Goal: Information Seeking & Learning: Learn about a topic

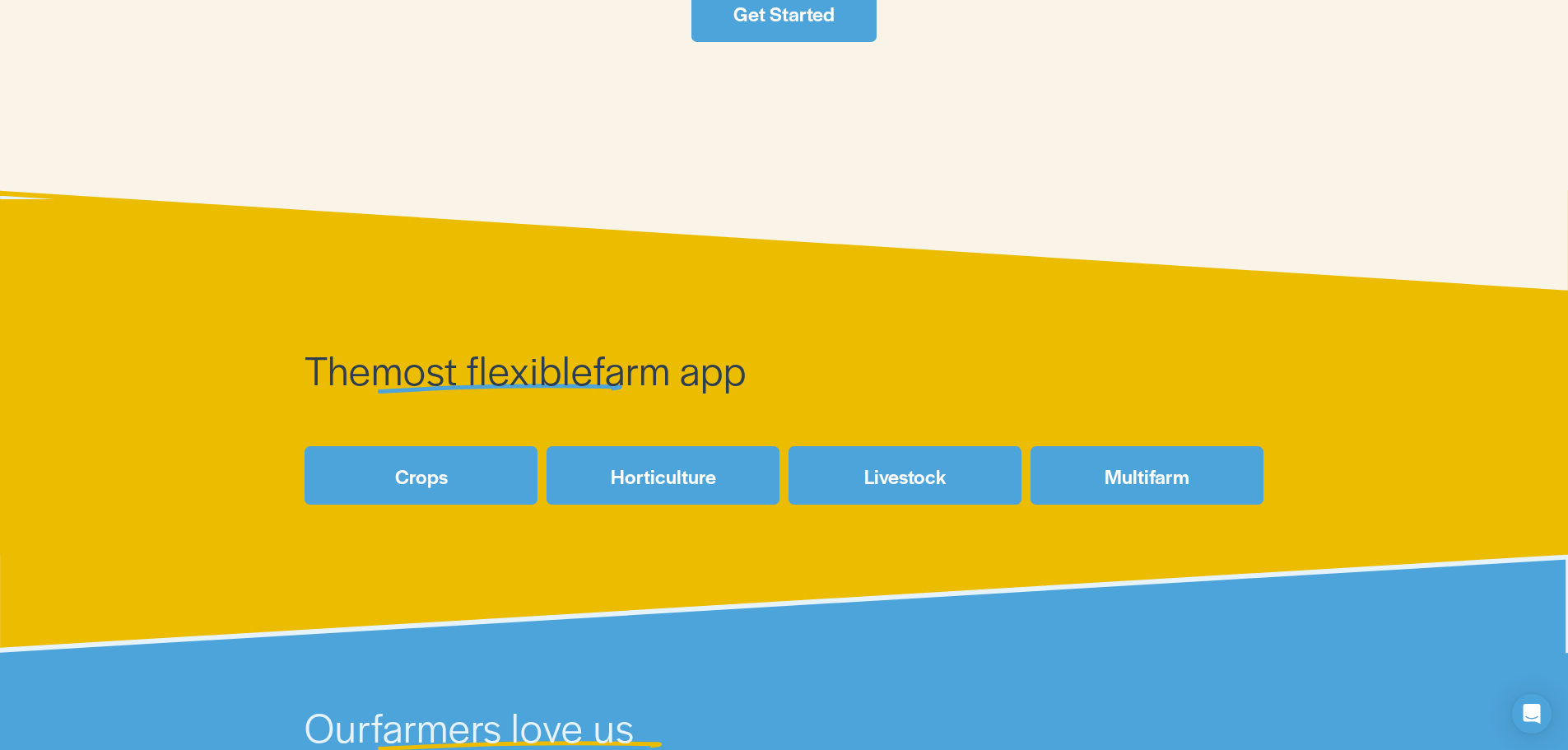
scroll to position [905, 0]
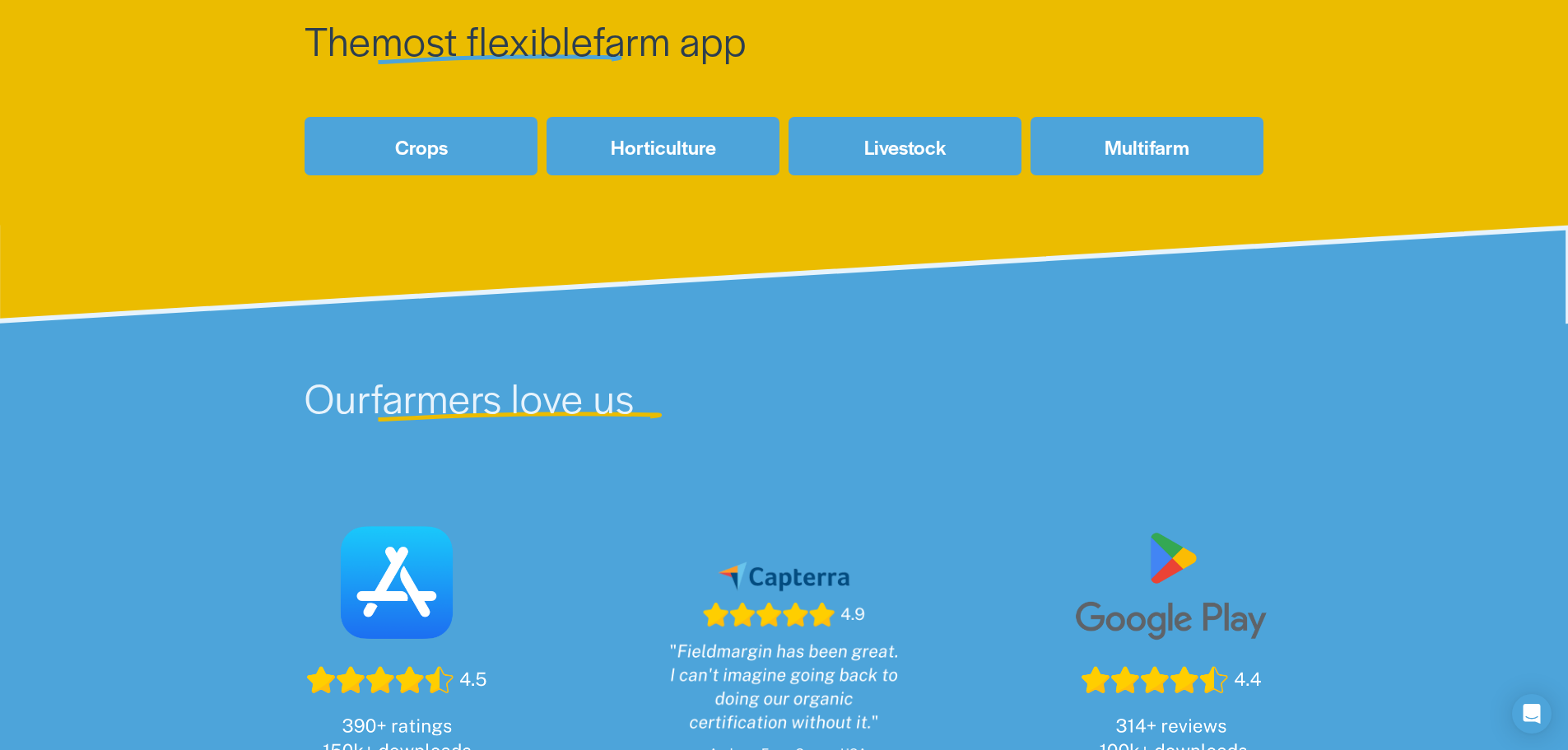
click at [423, 146] on link "Crops" at bounding box center [420, 146] width 233 height 59
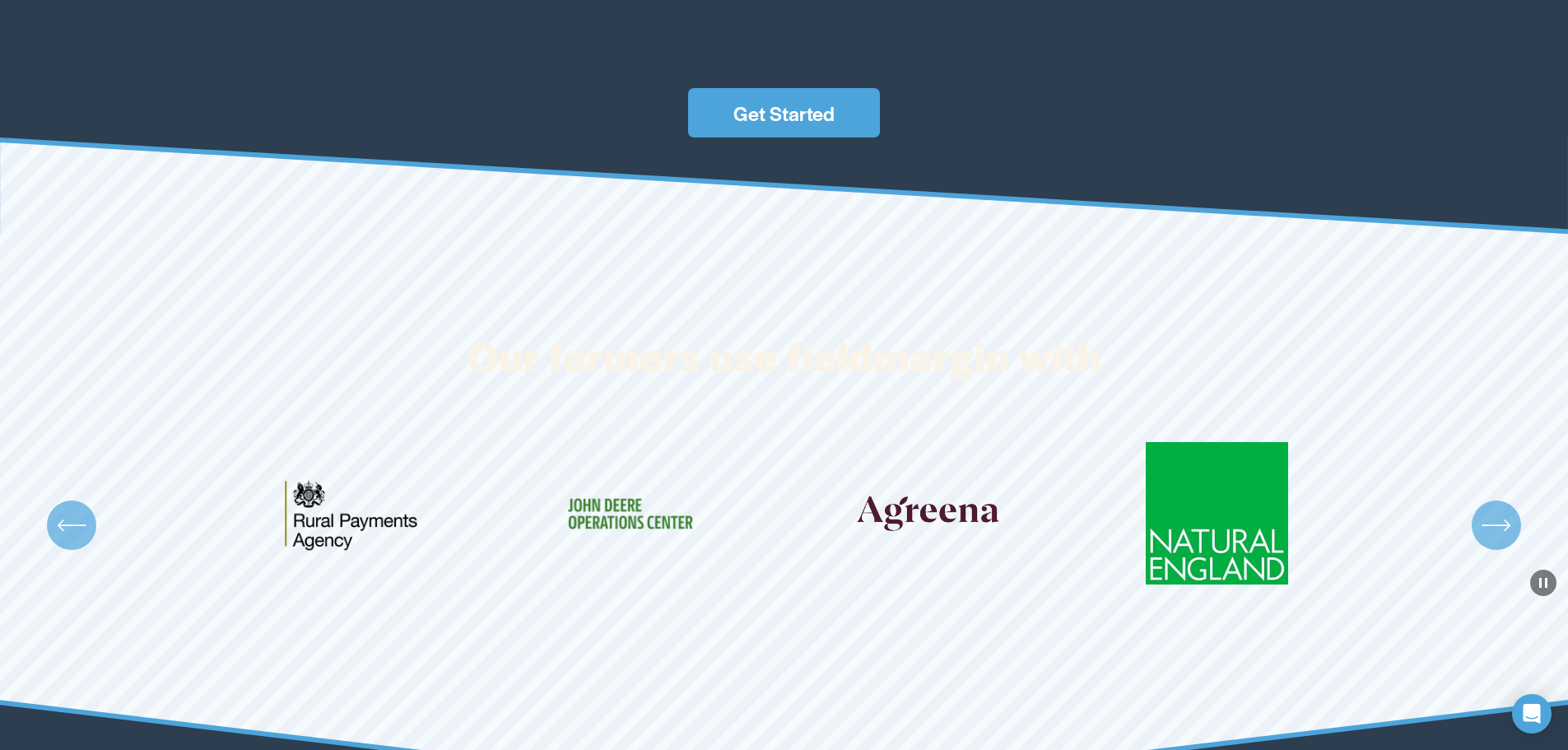
scroll to position [5431, 0]
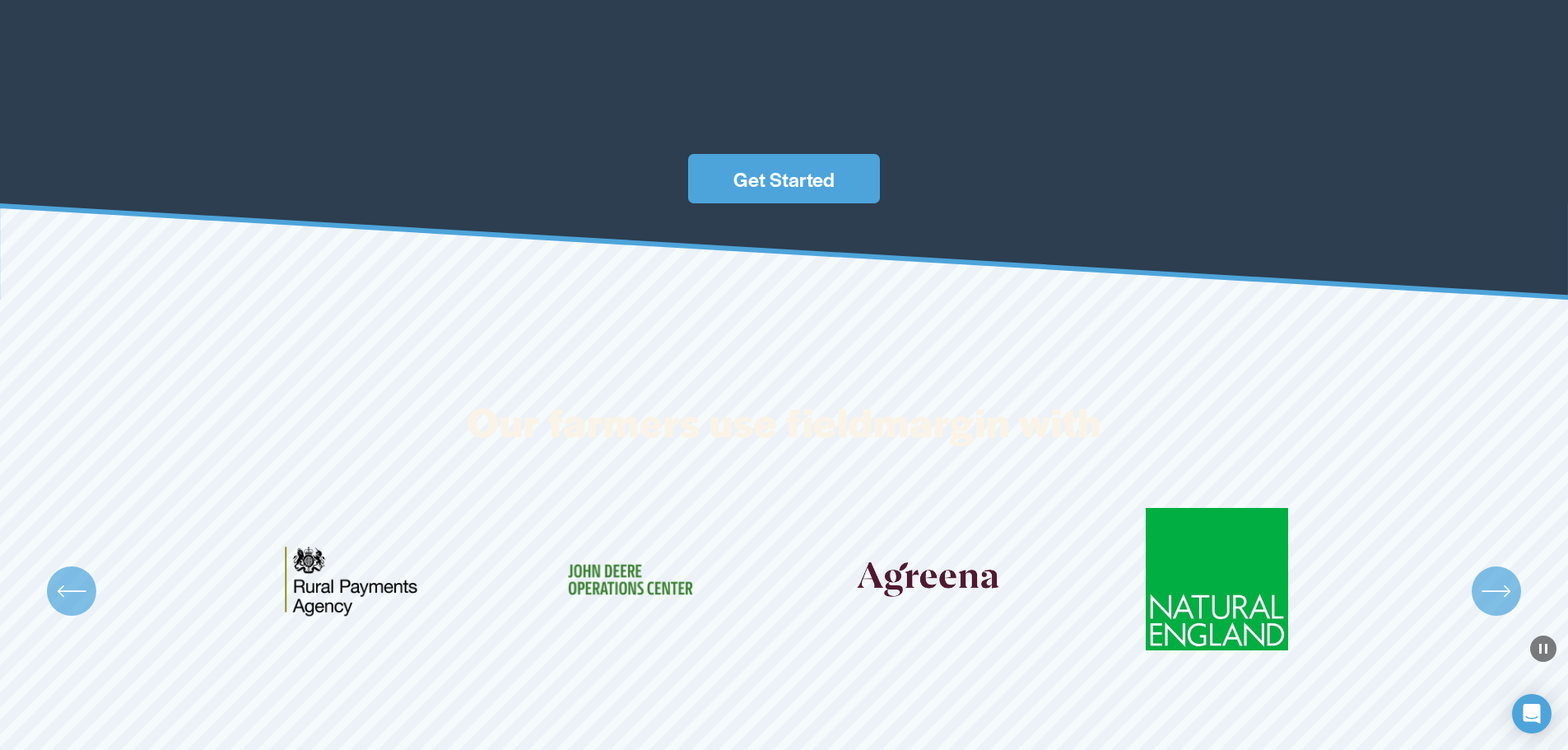
click at [748, 197] on link "Get Started" at bounding box center [783, 179] width 191 height 50
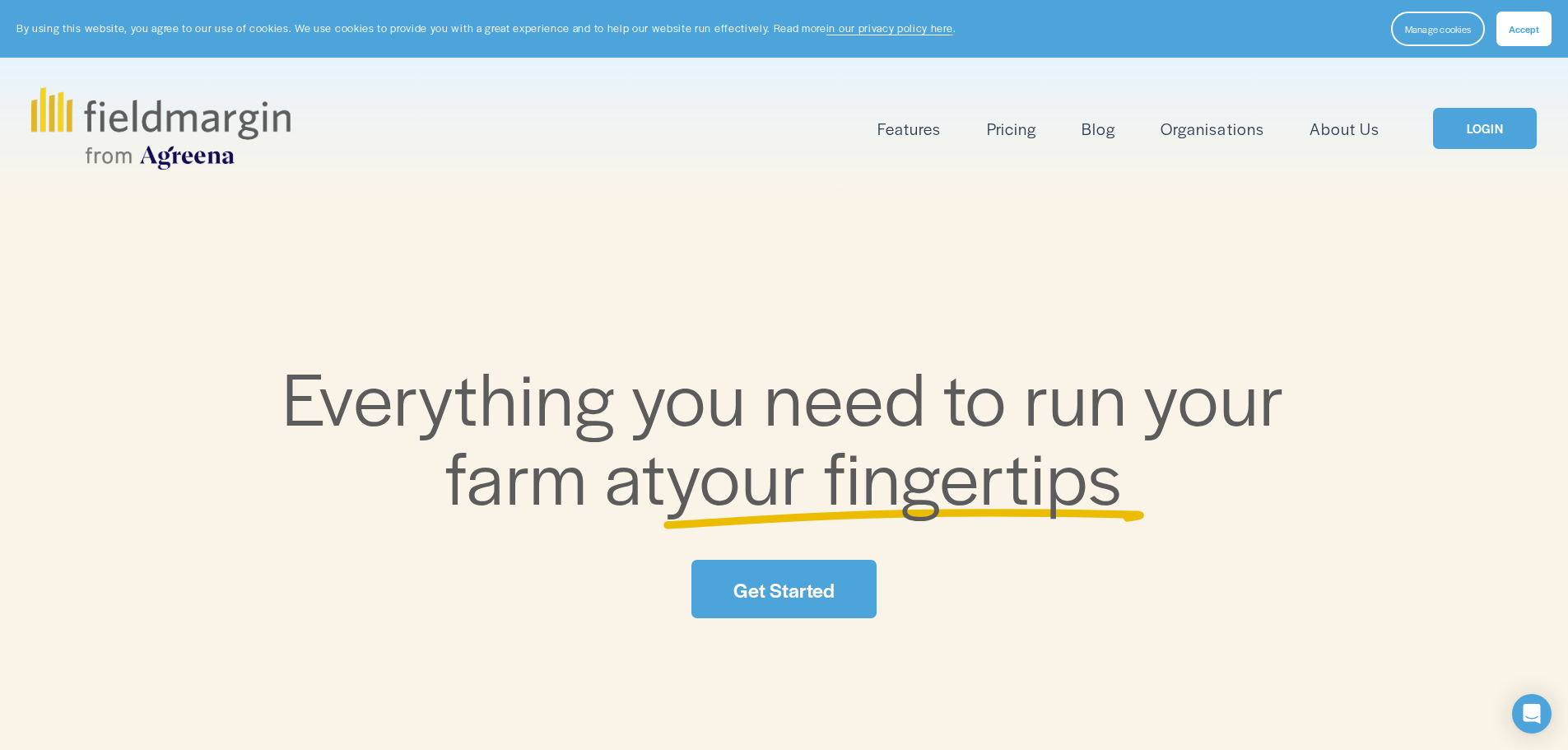
click at [0, 0] on span "Mapping" at bounding box center [0, 0] width 0 height 0
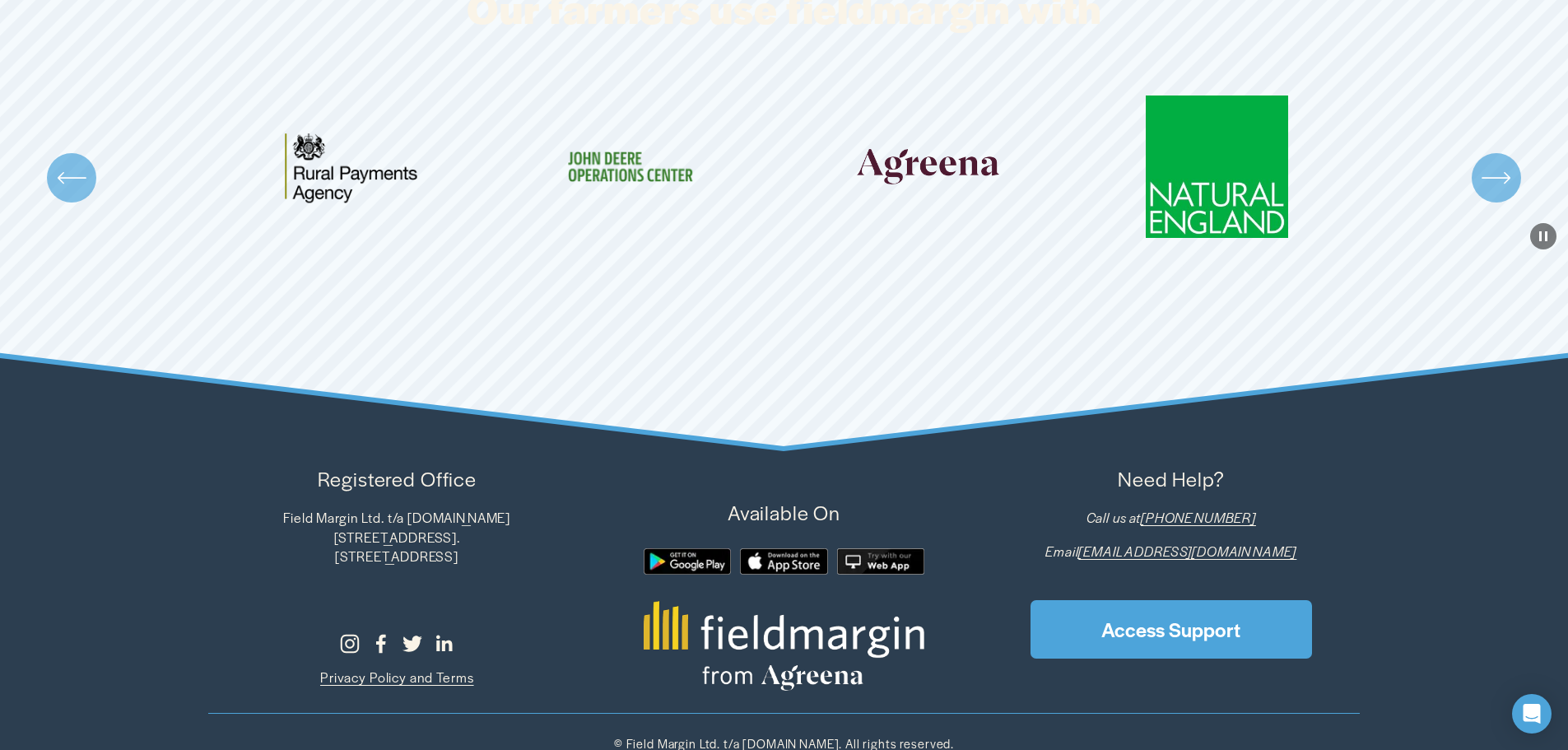
scroll to position [3292, 0]
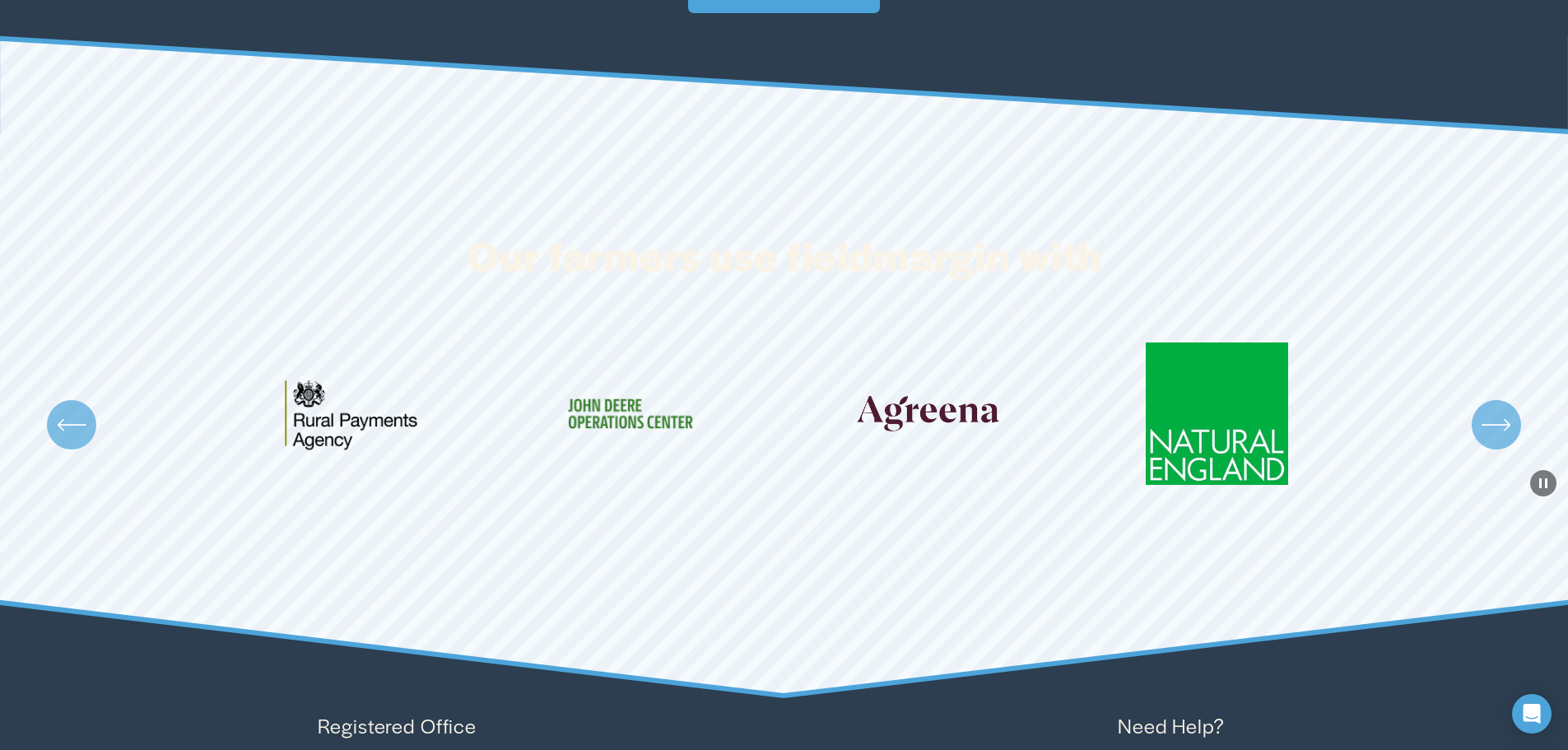
click at [1486, 428] on icon "\a \a \a Next\a \a" at bounding box center [1496, 425] width 30 height 30
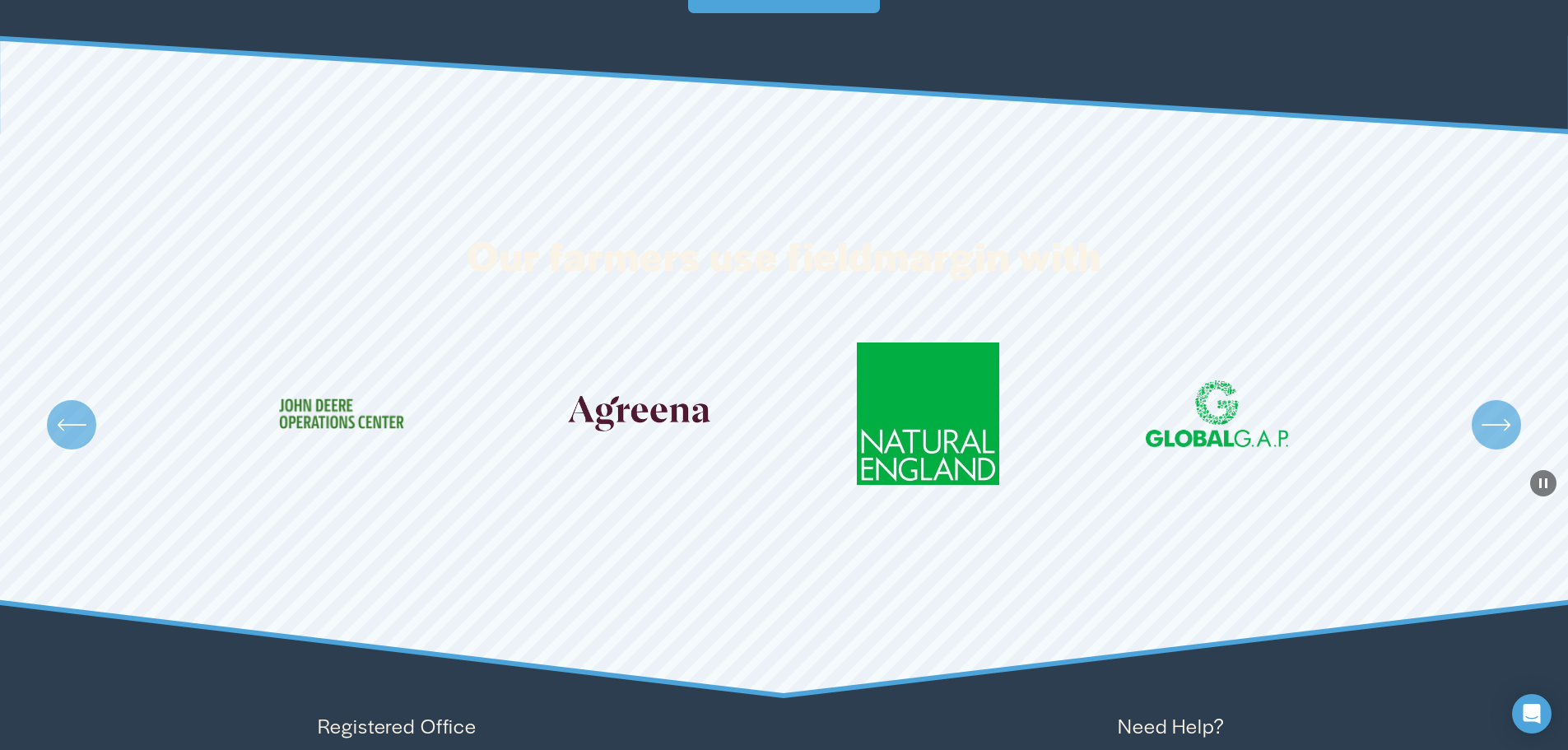
click at [1486, 428] on icon "\a \a \a Next\a \a" at bounding box center [1496, 425] width 30 height 30
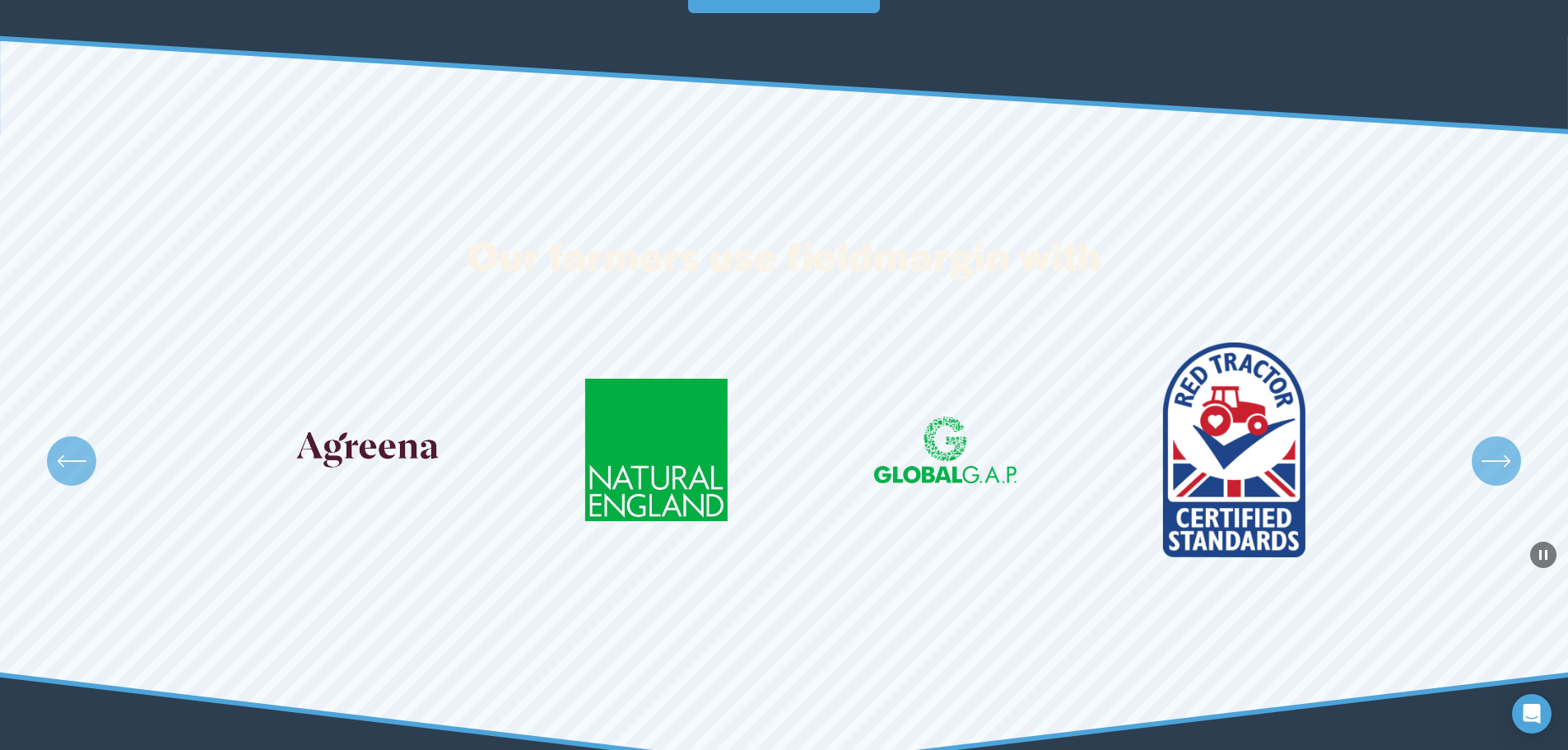
click at [1486, 428] on div "Carousel" at bounding box center [784, 461] width 1568 height 238
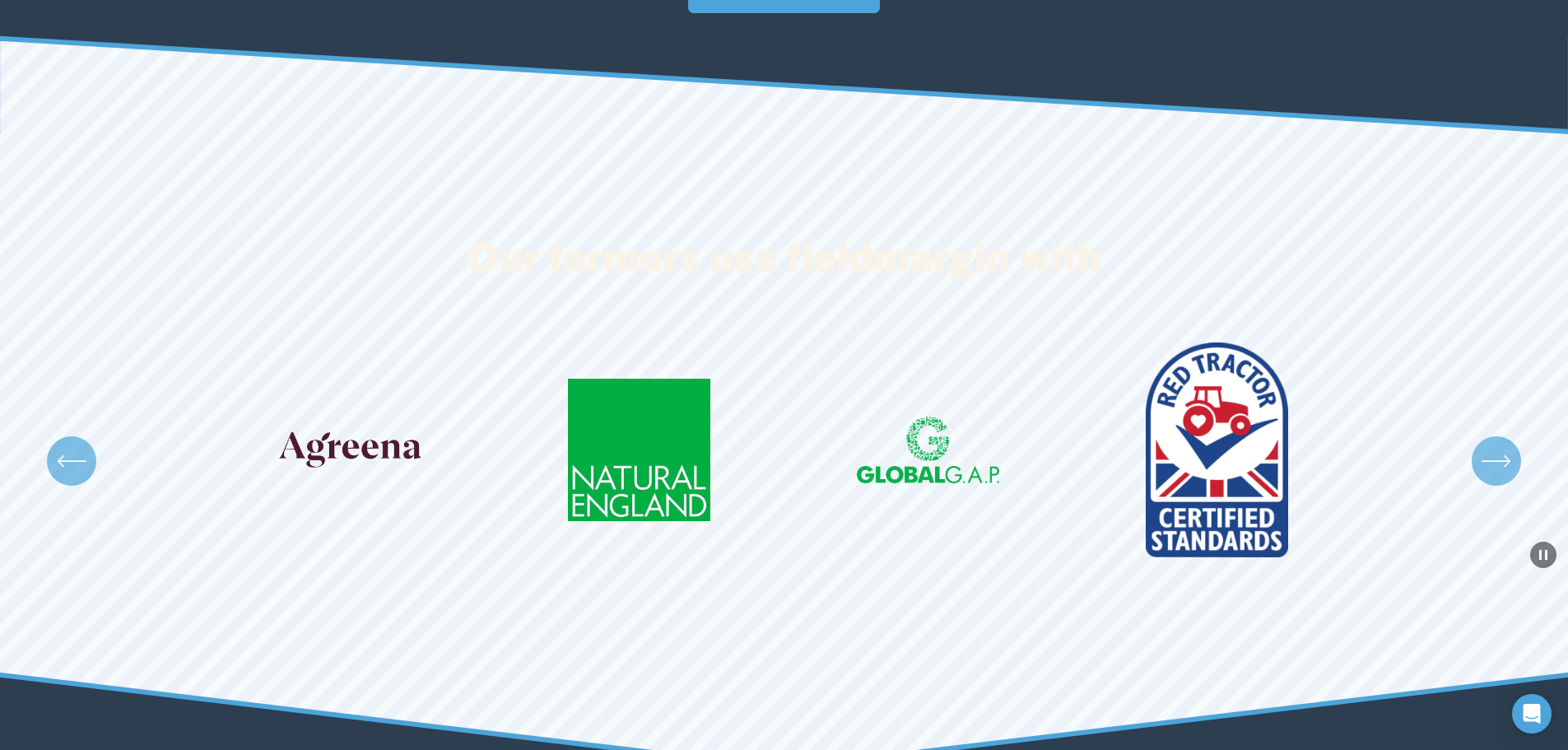
click at [1486, 428] on div "Carousel" at bounding box center [784, 461] width 1568 height 238
click at [1502, 474] on icon "\a \a \a Next\a \a" at bounding box center [1496, 461] width 30 height 30
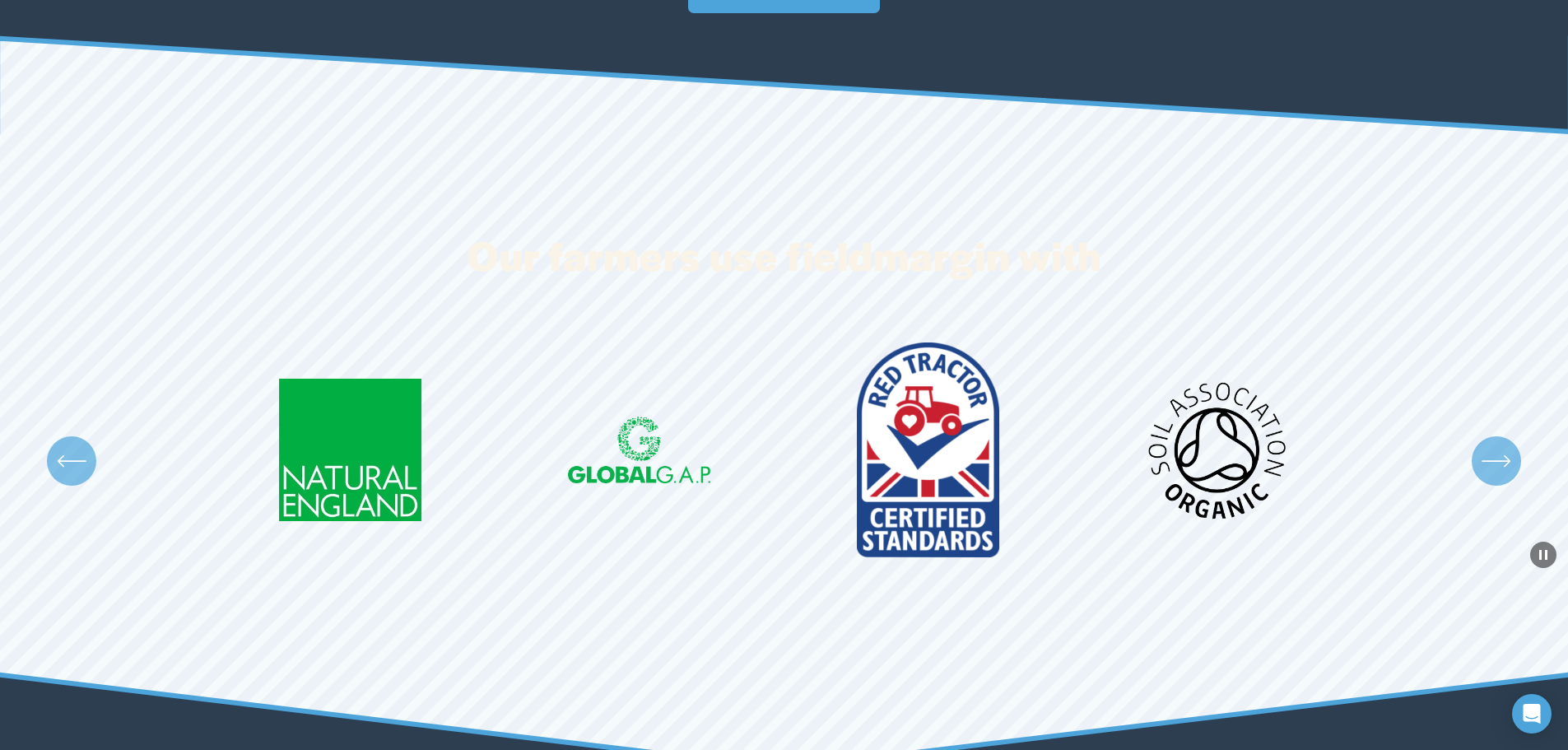
click at [1499, 472] on icon "\a \a \a Next\a \a" at bounding box center [1496, 461] width 30 height 30
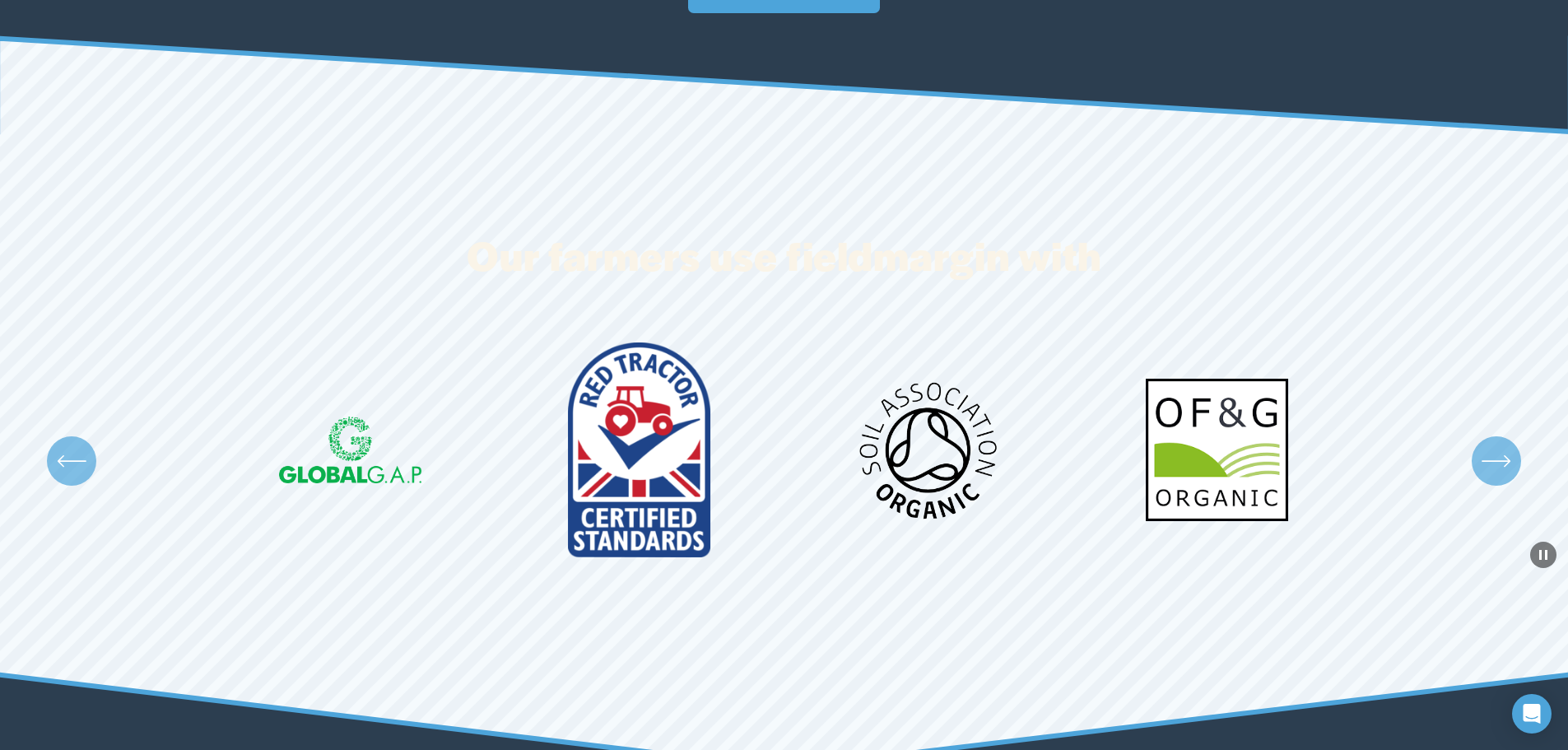
click at [1499, 472] on icon "\a \a \a Next\a \a" at bounding box center [1496, 461] width 30 height 30
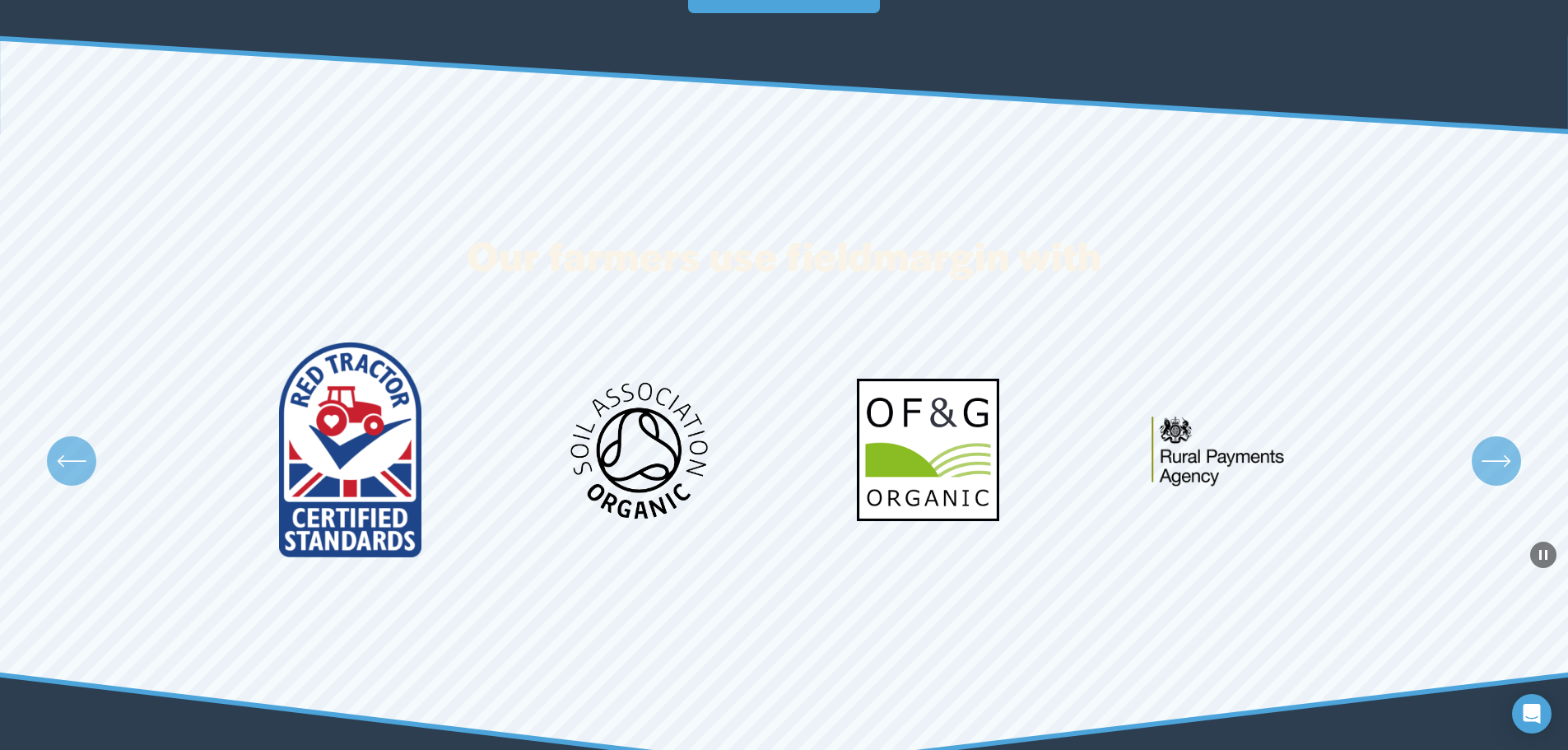
click at [1499, 472] on icon "\a \a \a Next\a \a" at bounding box center [1496, 461] width 30 height 30
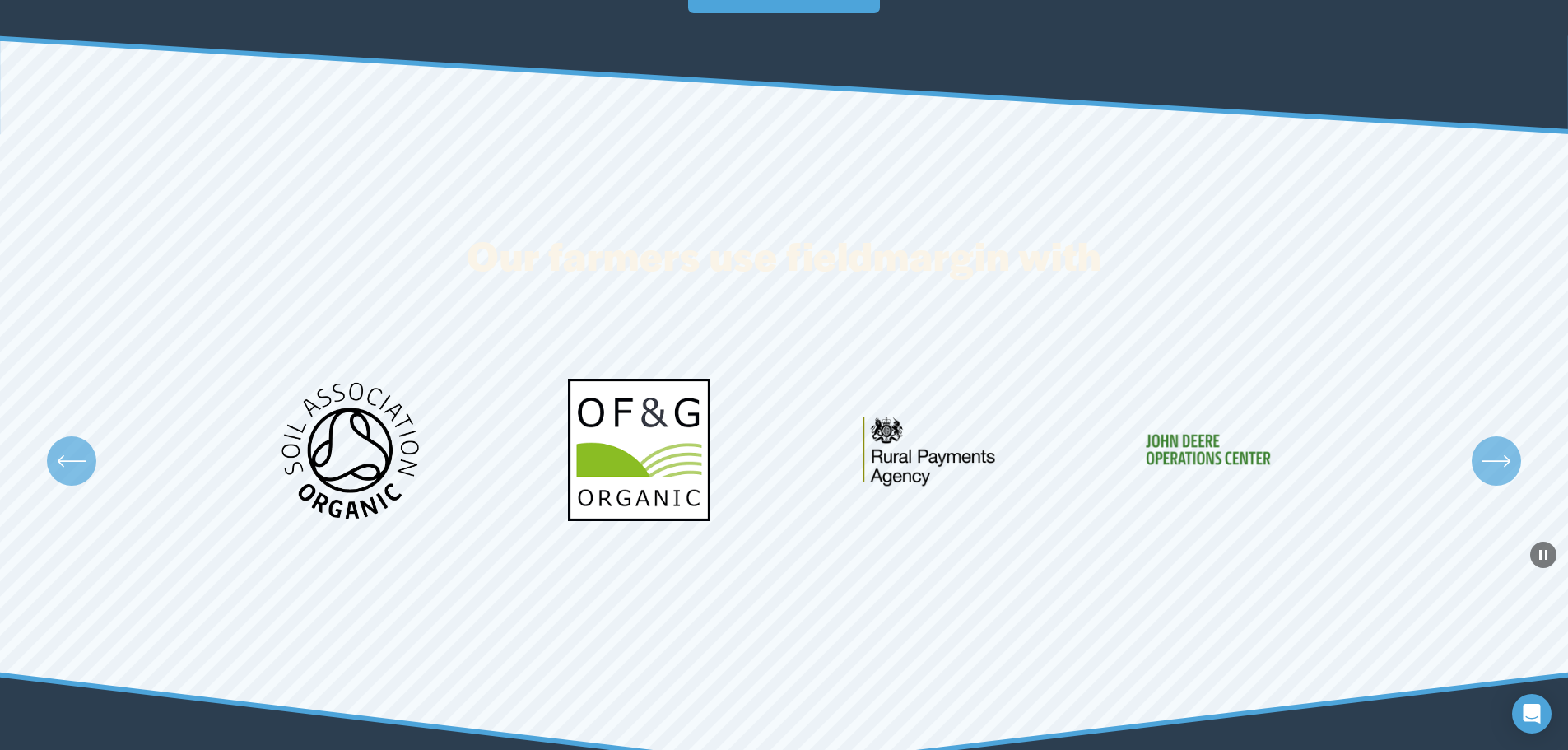
click at [1499, 472] on icon "\a \a \a Next\a \a" at bounding box center [1496, 461] width 30 height 30
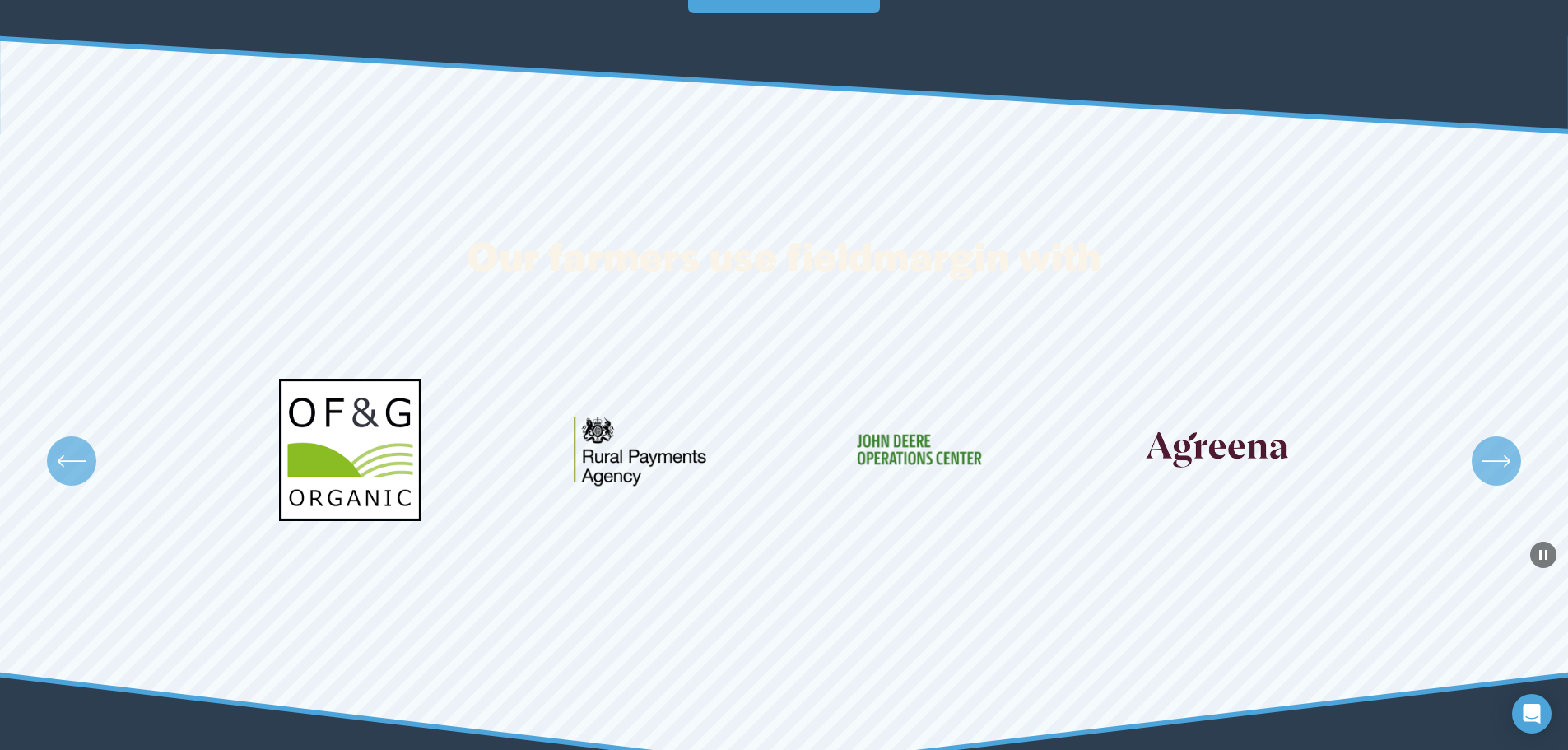
click at [1499, 472] on icon "\a \a \a Next\a \a" at bounding box center [1496, 461] width 30 height 30
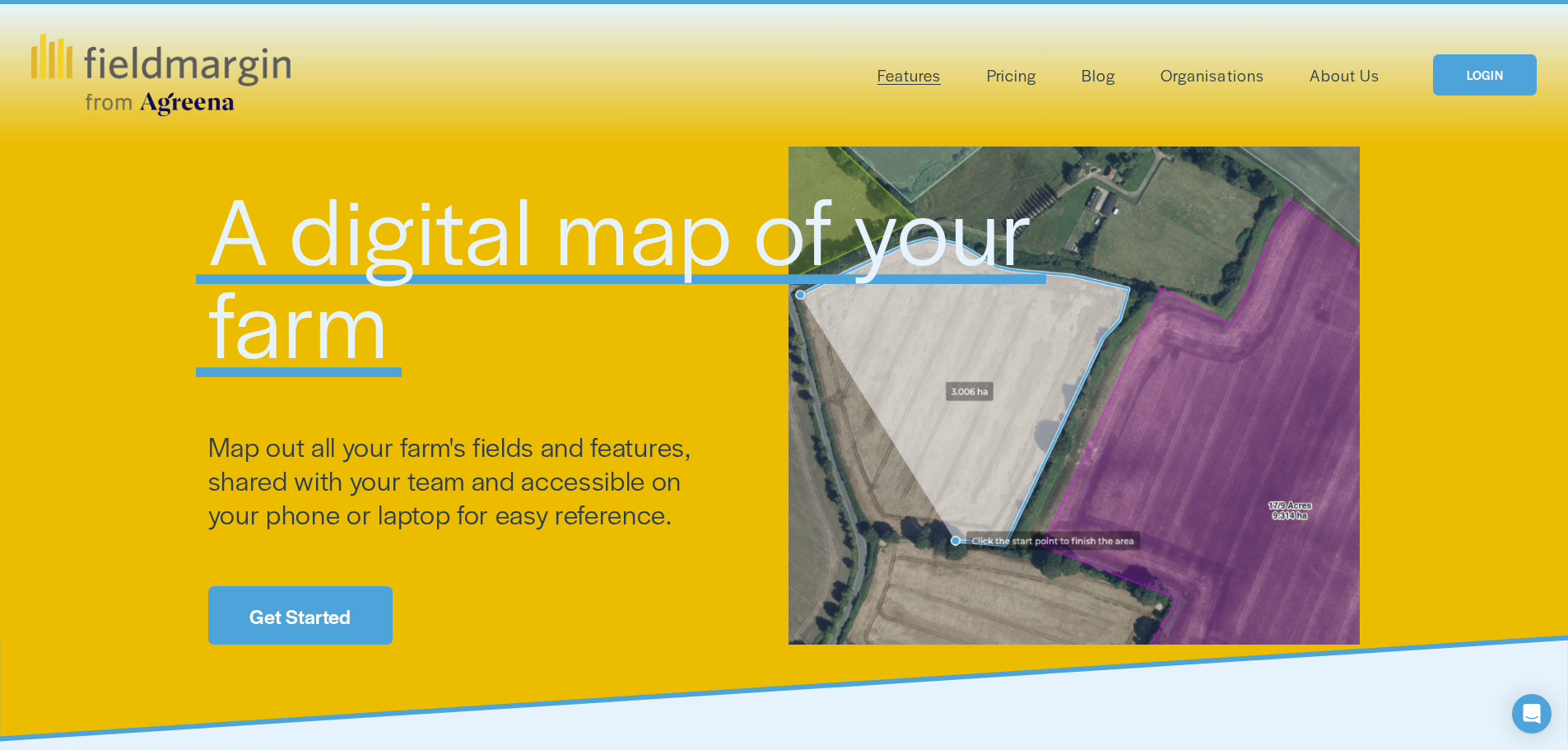
scroll to position [82, 0]
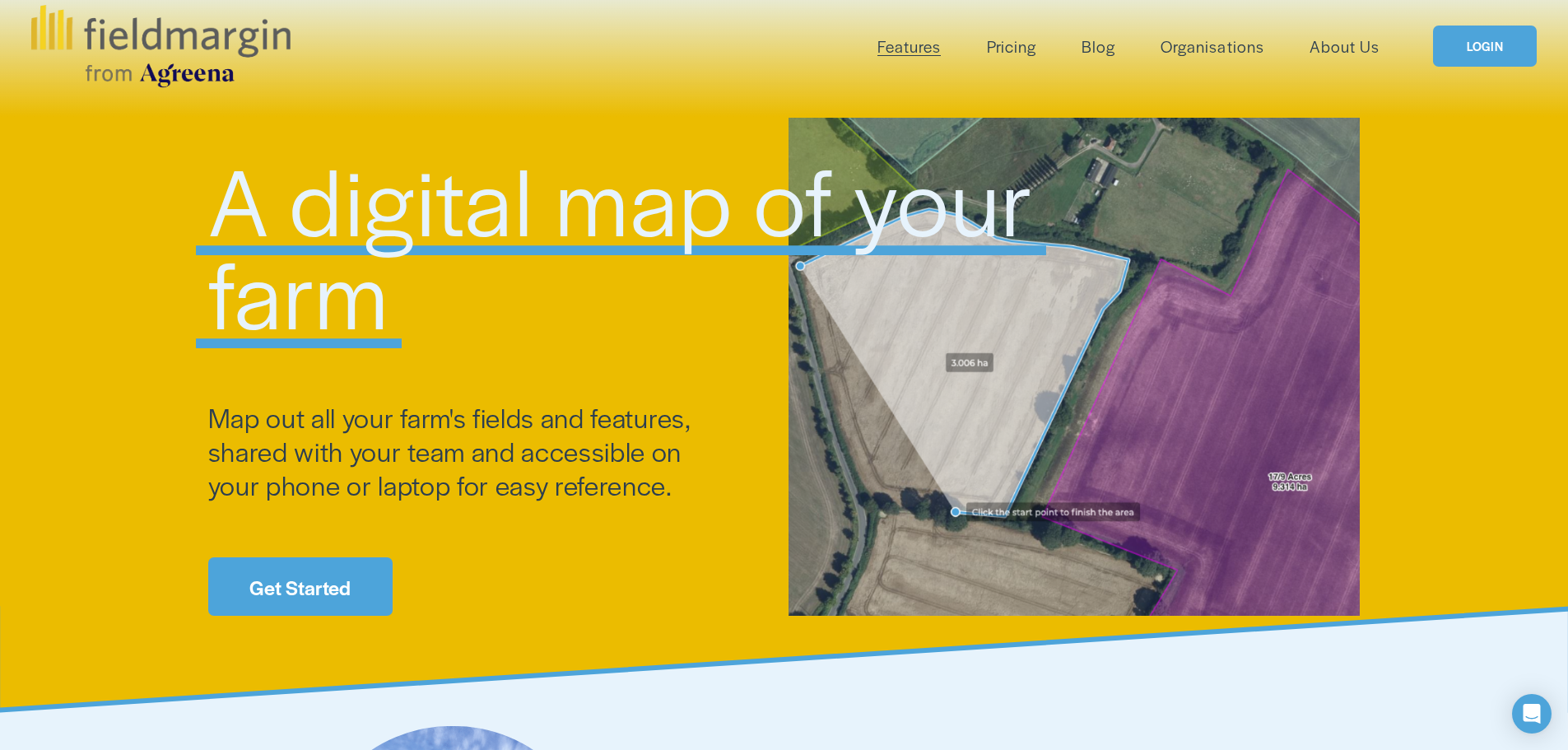
click at [1008, 56] on link "Pricing" at bounding box center [1012, 46] width 50 height 27
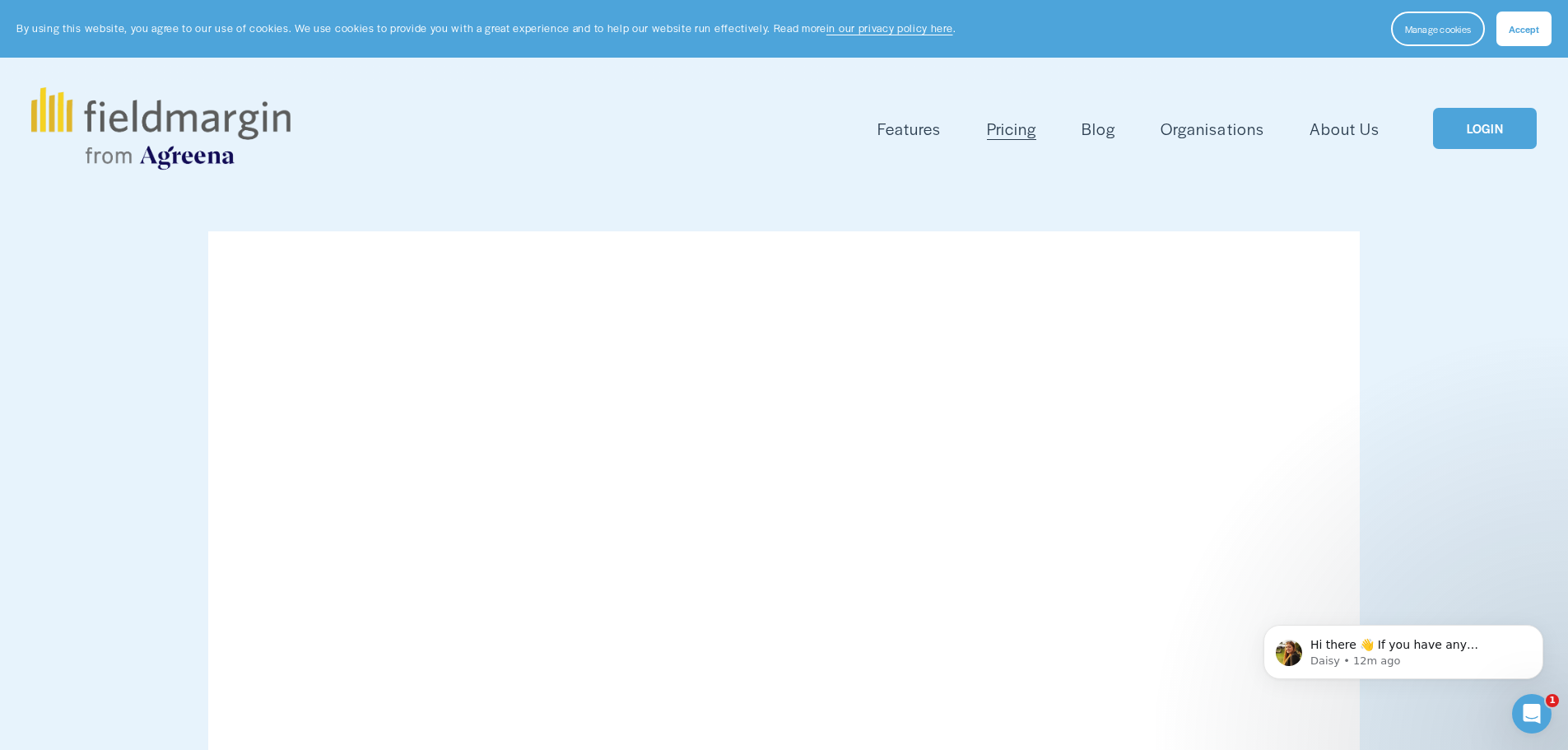
click at [215, 107] on img at bounding box center [161, 128] width 259 height 82
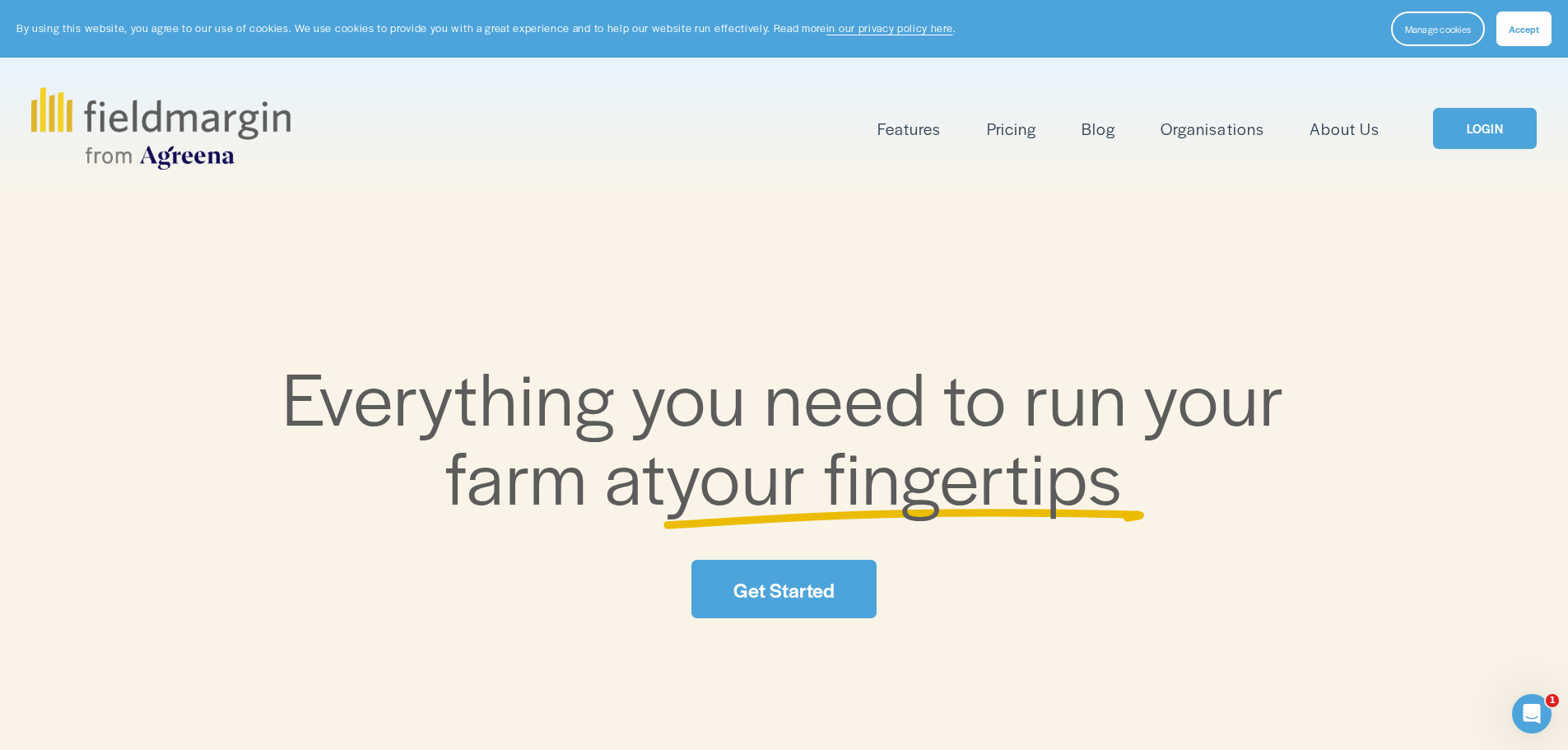
click at [1024, 124] on link "Pricing" at bounding box center [1012, 128] width 50 height 27
